Goal: Navigation & Orientation: Find specific page/section

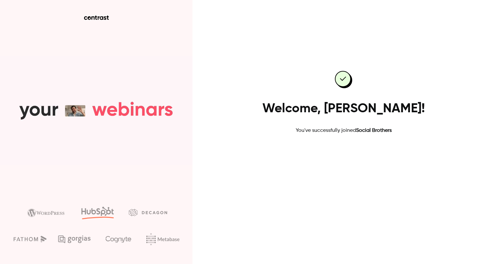
click at [344, 154] on link "Go to dashboard" at bounding box center [343, 154] width 55 height 15
